Goal: Task Accomplishment & Management: Use online tool/utility

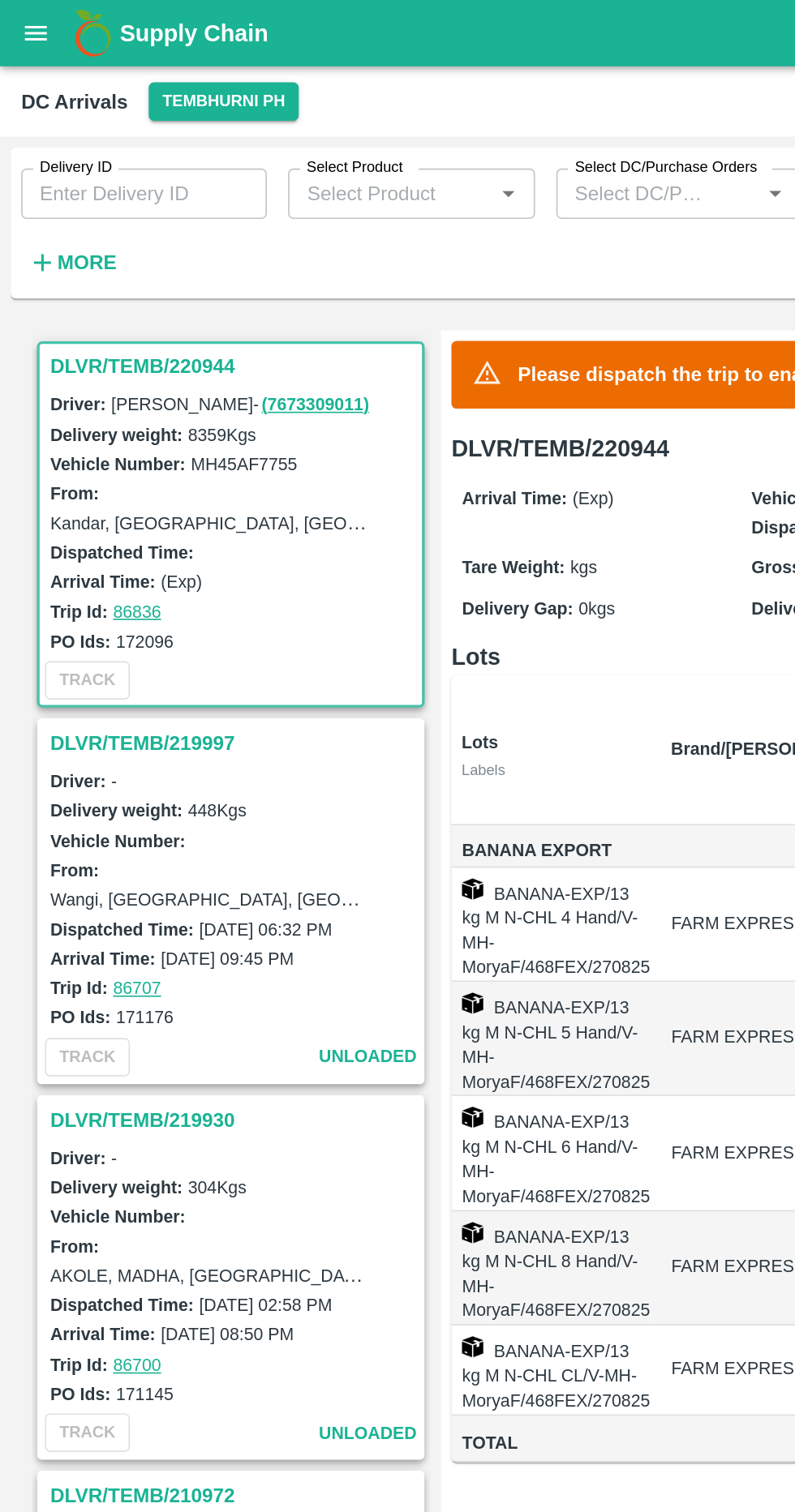
click at [113, 216] on h3 "DLVR/TEMB/220944" at bounding box center [144, 224] width 226 height 21
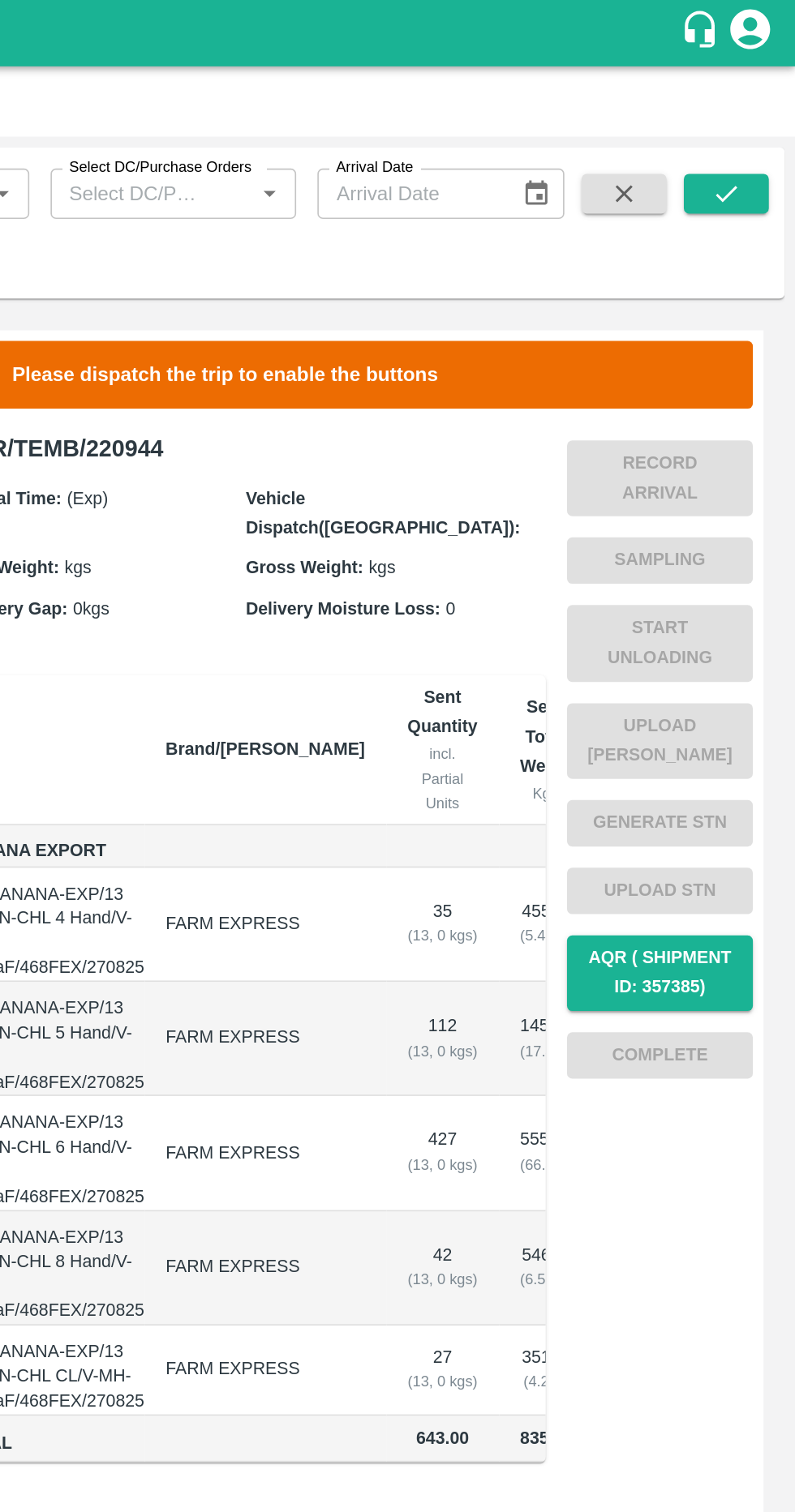
click at [733, 377] on span "Start Unloading" at bounding box center [712, 393] width 114 height 60
click at [736, 332] on div "Record Arrival Sampling Start Unloading Upload Tare Weight Generate STN Upload …" at bounding box center [712, 464] width 114 height 403
click at [740, 276] on div "Record Arrival Sampling Start Unloading Upload Tare Weight Generate STN Upload …" at bounding box center [712, 464] width 114 height 403
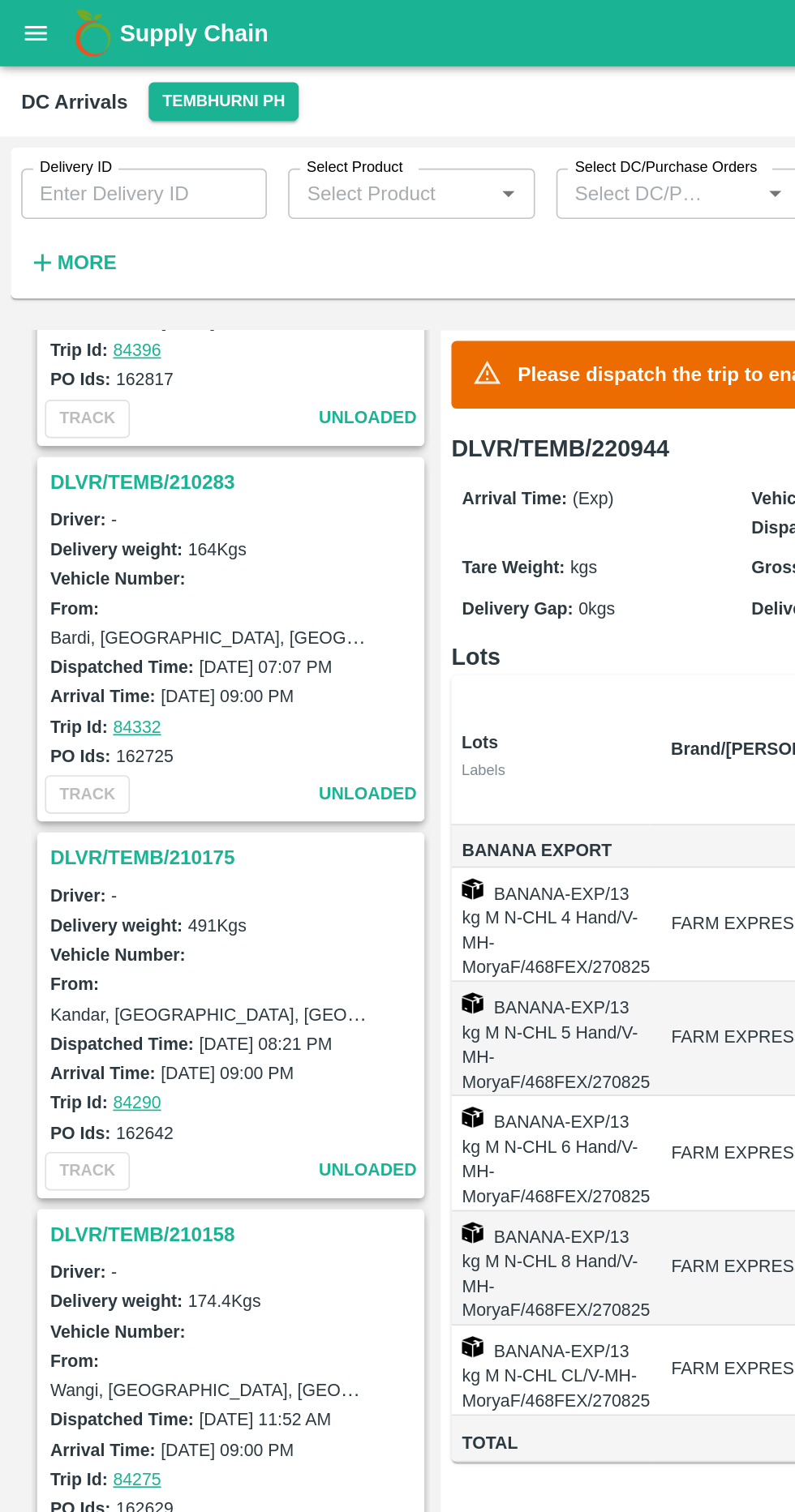
scroll to position [0, 3]
